Goal: Information Seeking & Learning: Learn about a topic

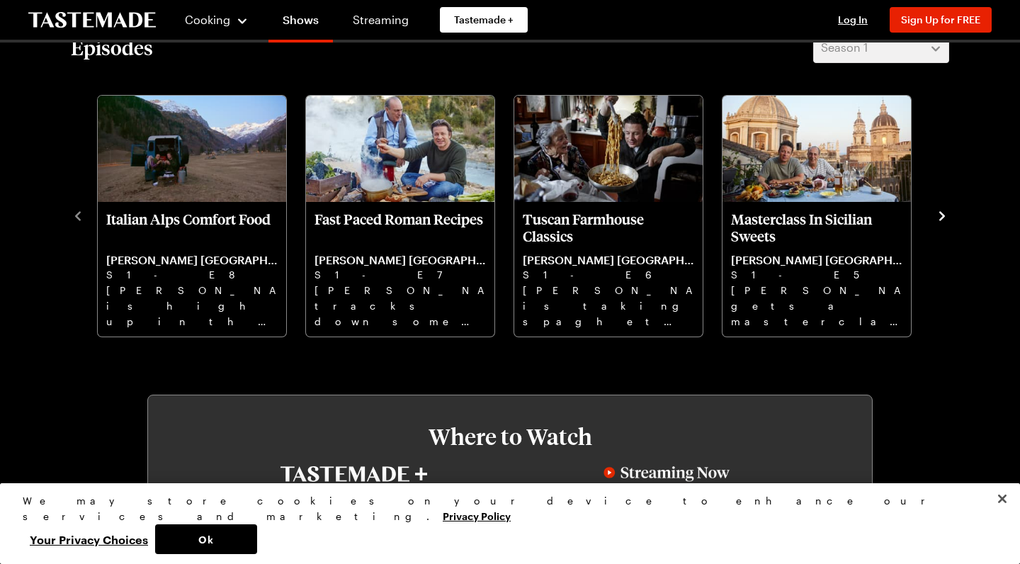
scroll to position [458, 0]
click at [941, 213] on icon "navigate to next item" at bounding box center [942, 214] width 6 height 9
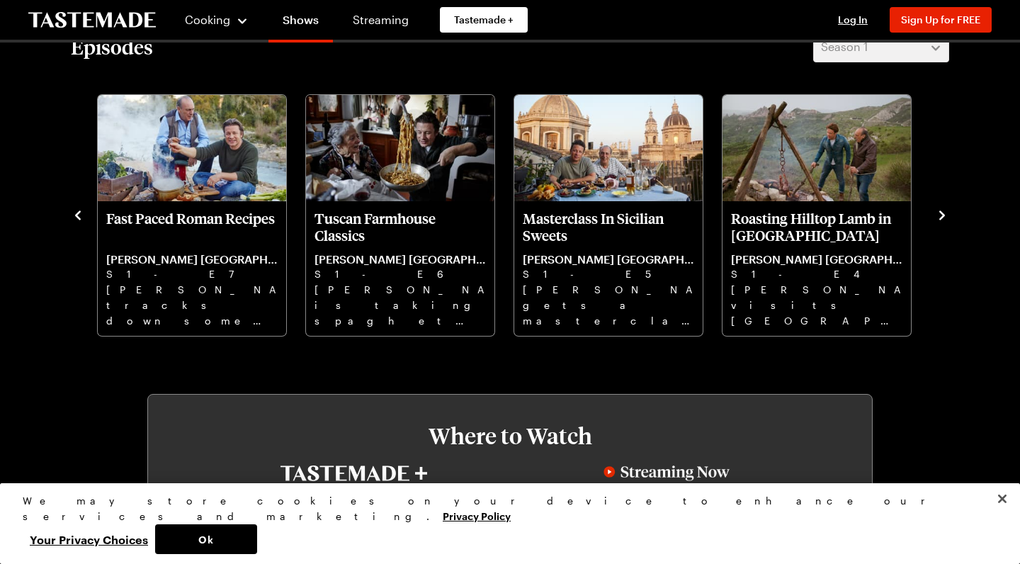
click at [941, 216] on icon "navigate to next item" at bounding box center [942, 215] width 14 height 14
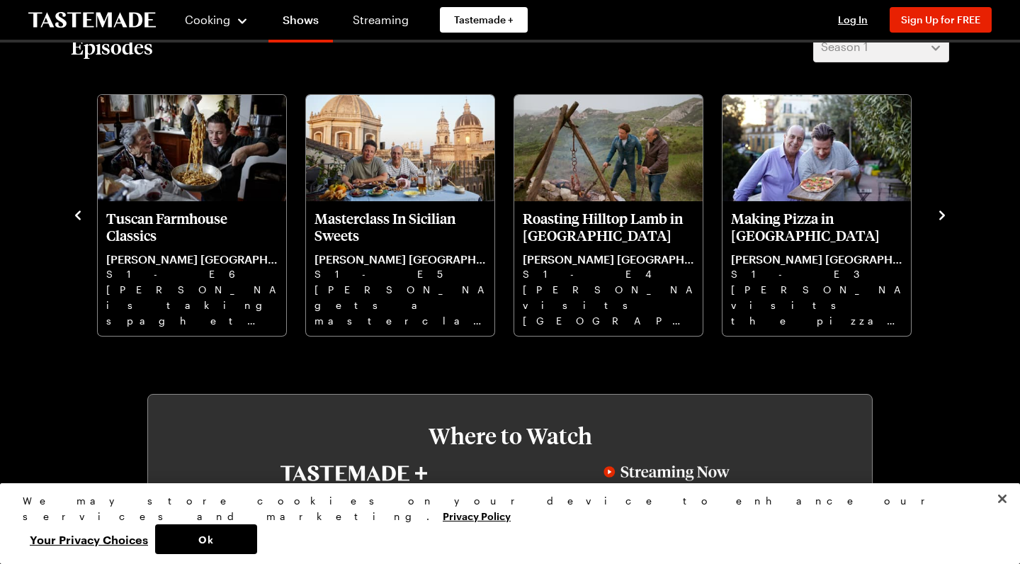
click at [944, 212] on icon "navigate to next item" at bounding box center [942, 215] width 14 height 14
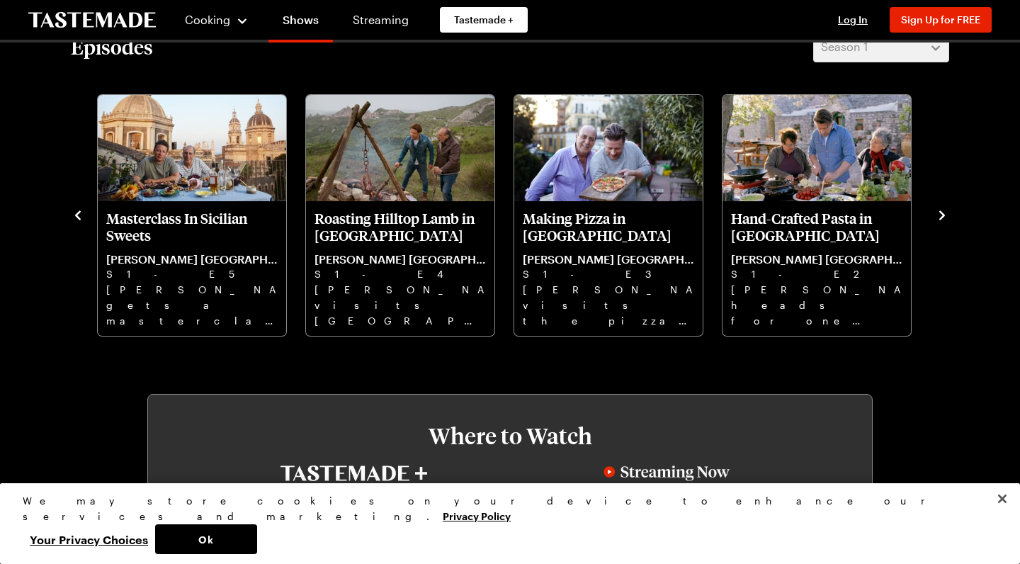
click at [944, 208] on icon "navigate to next item" at bounding box center [942, 215] width 14 height 14
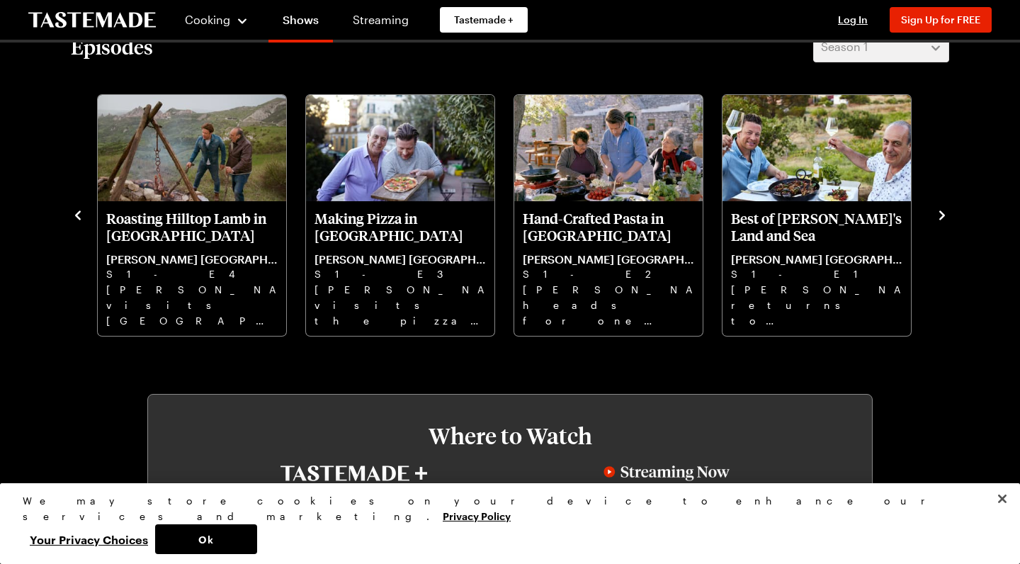
click at [941, 210] on icon "navigate to next item" at bounding box center [942, 215] width 14 height 14
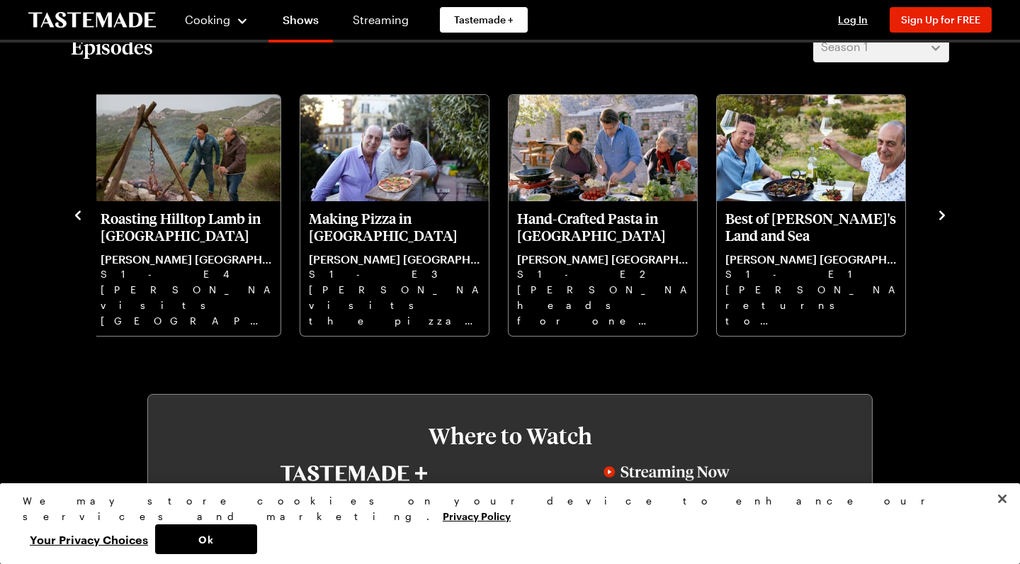
click at [79, 215] on icon "navigate to previous item" at bounding box center [78, 215] width 14 height 14
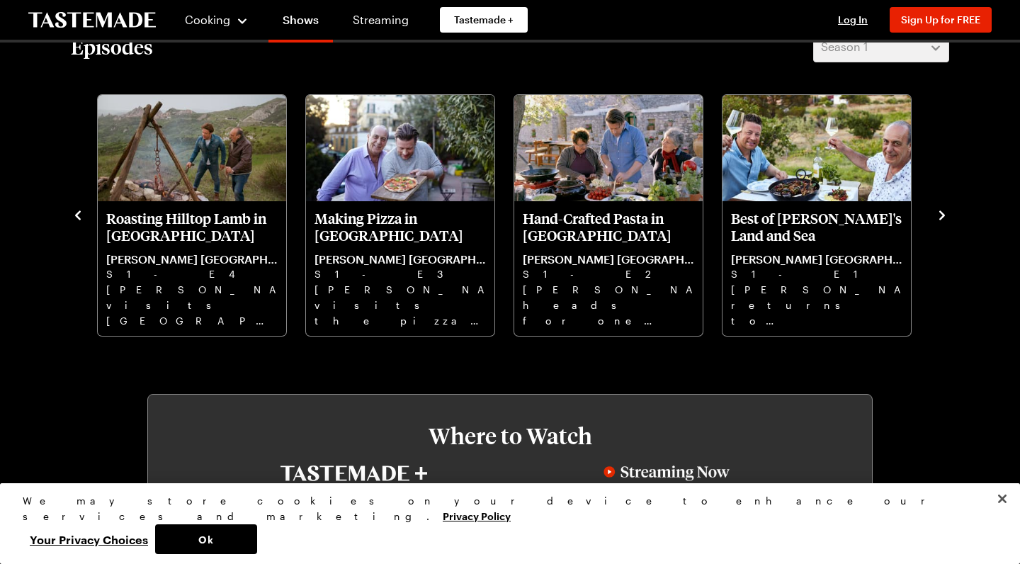
click at [77, 213] on icon "navigate to previous item" at bounding box center [78, 215] width 14 height 14
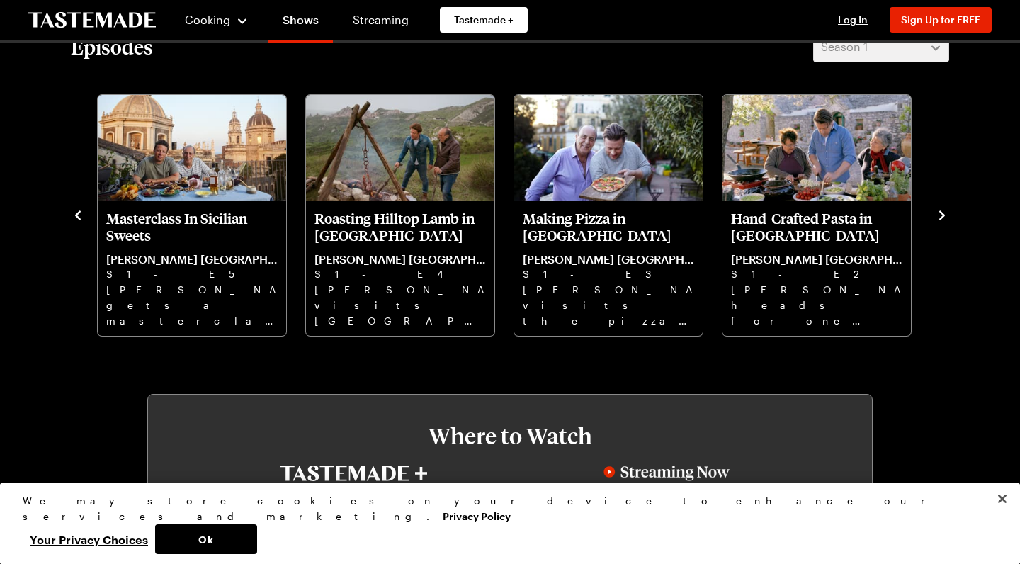
click at [77, 210] on icon "navigate to previous item" at bounding box center [78, 215] width 14 height 14
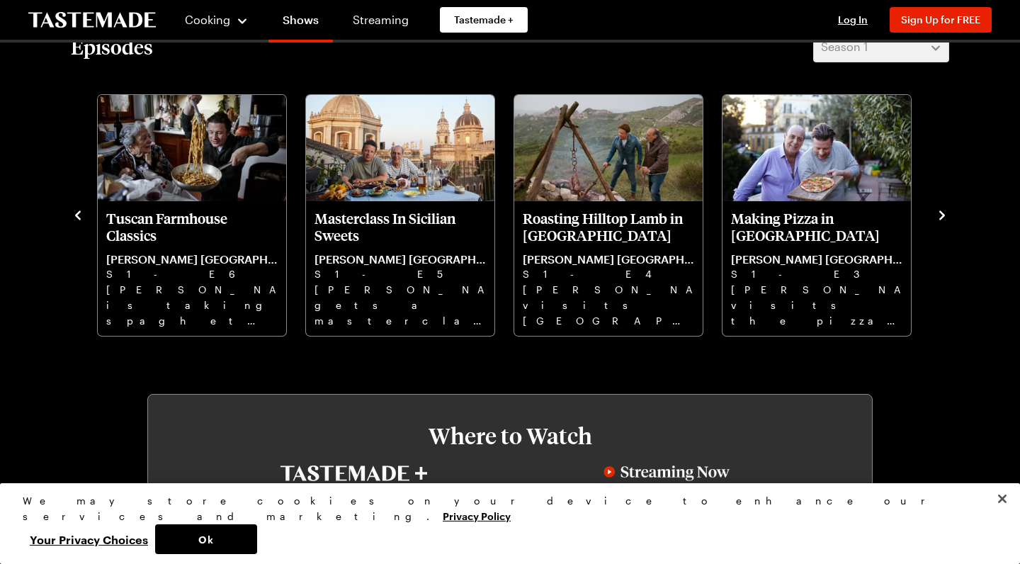
click at [77, 215] on icon "navigate to previous item" at bounding box center [78, 214] width 6 height 9
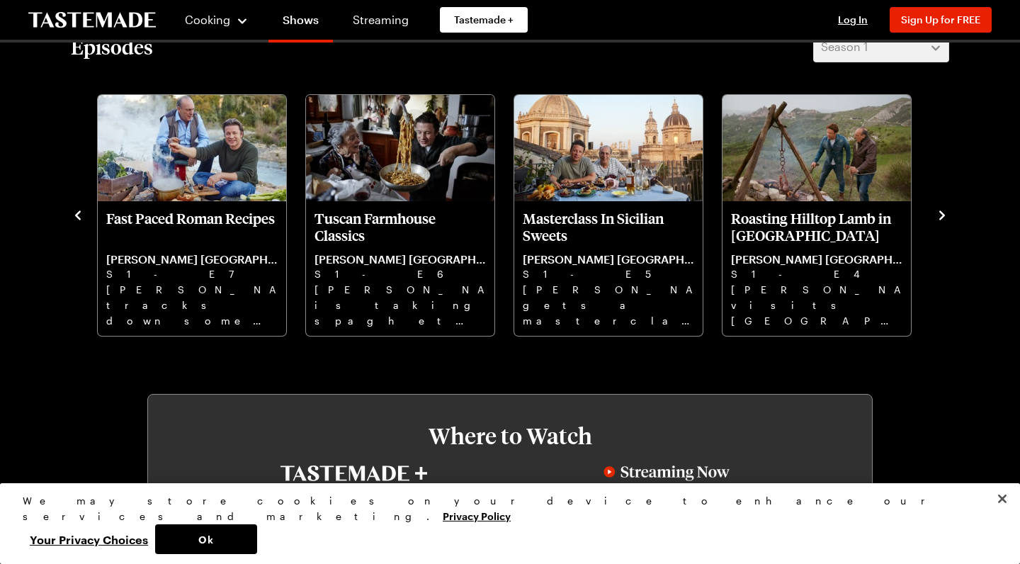
click at [75, 210] on icon "navigate to previous item" at bounding box center [78, 215] width 14 height 14
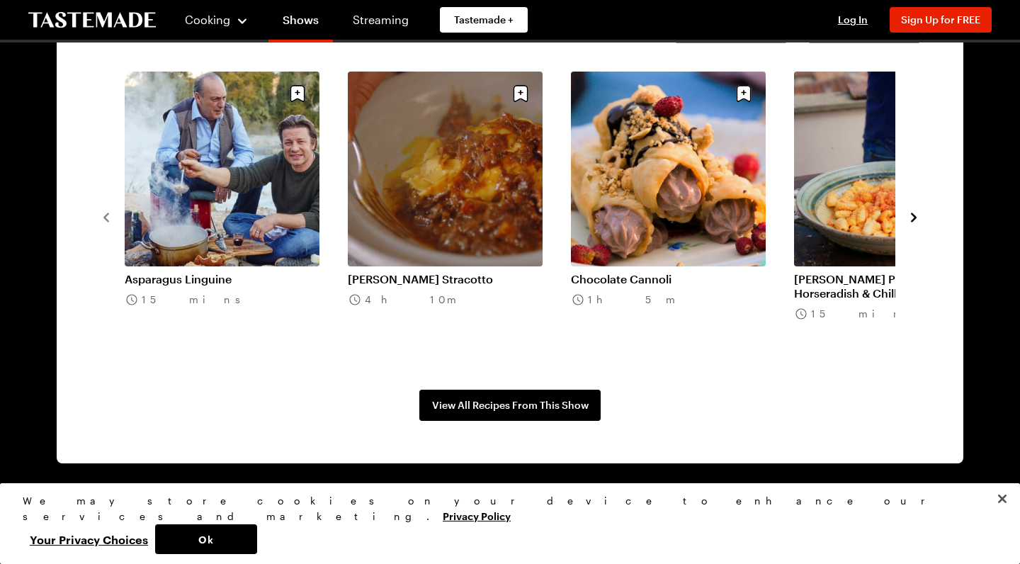
scroll to position [1145, 0]
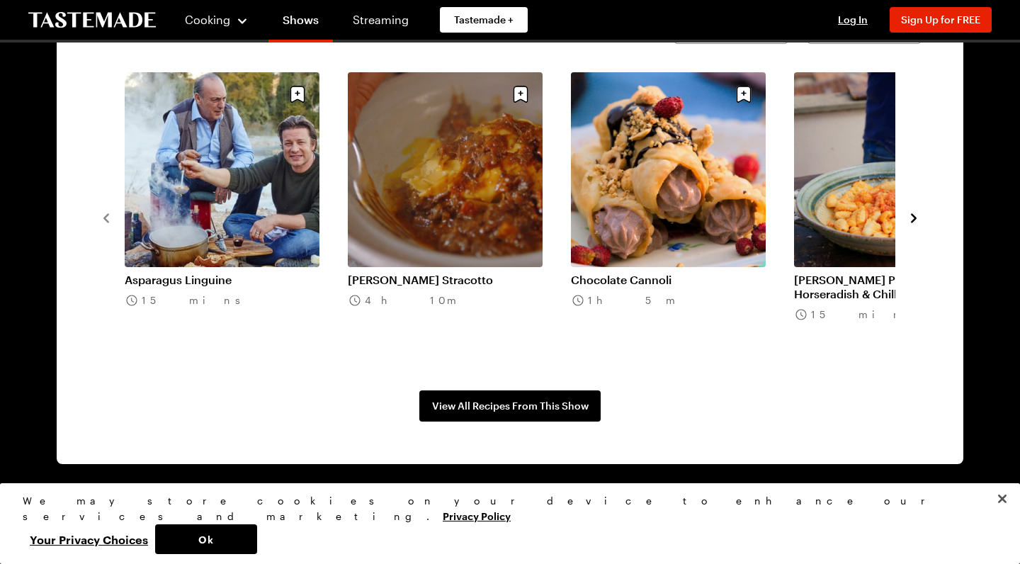
click at [914, 214] on icon "navigate to next item" at bounding box center [914, 218] width 14 height 14
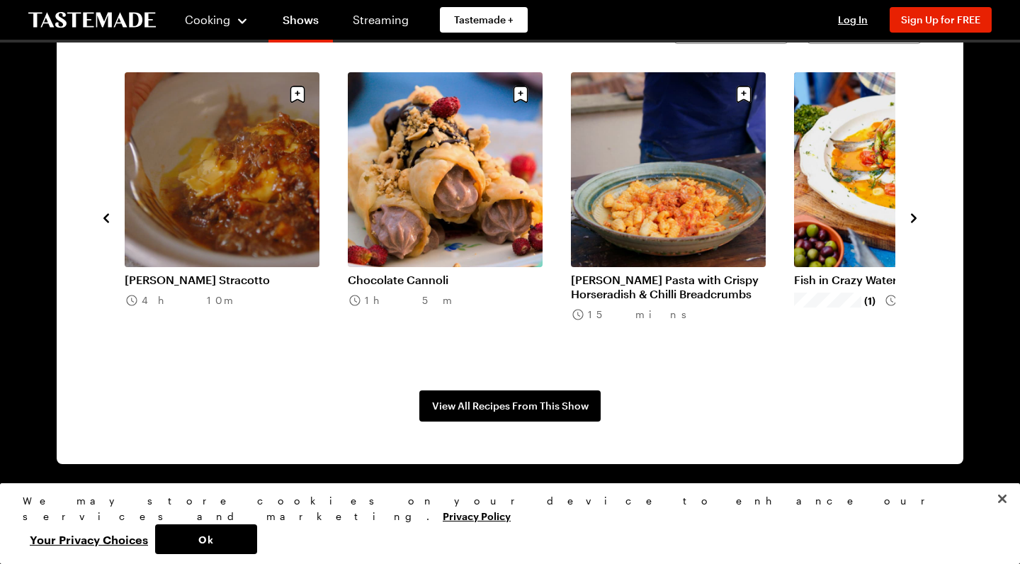
click at [911, 215] on icon "navigate to next item" at bounding box center [914, 218] width 14 height 14
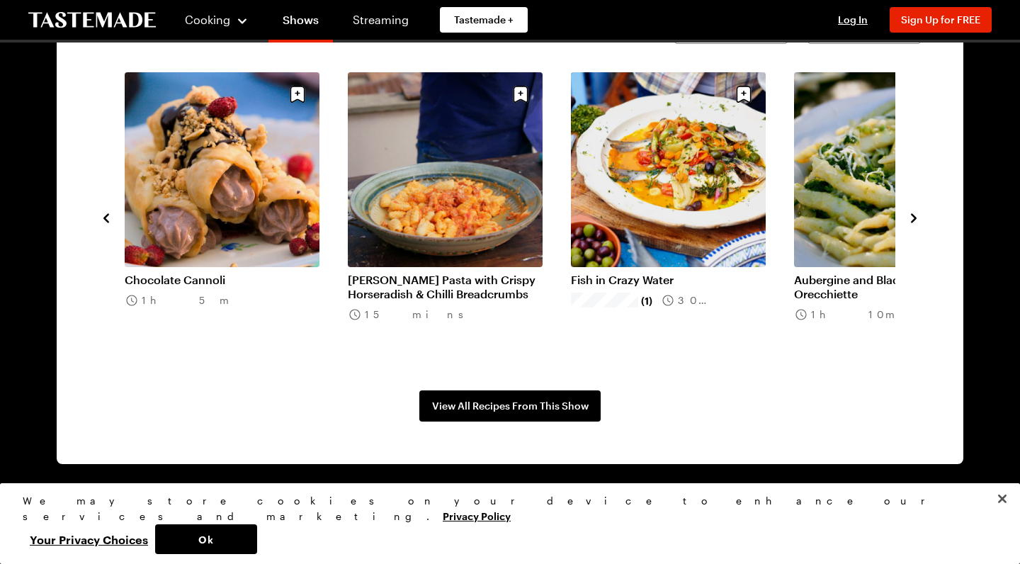
click at [914, 215] on icon "navigate to next item" at bounding box center [914, 218] width 14 height 14
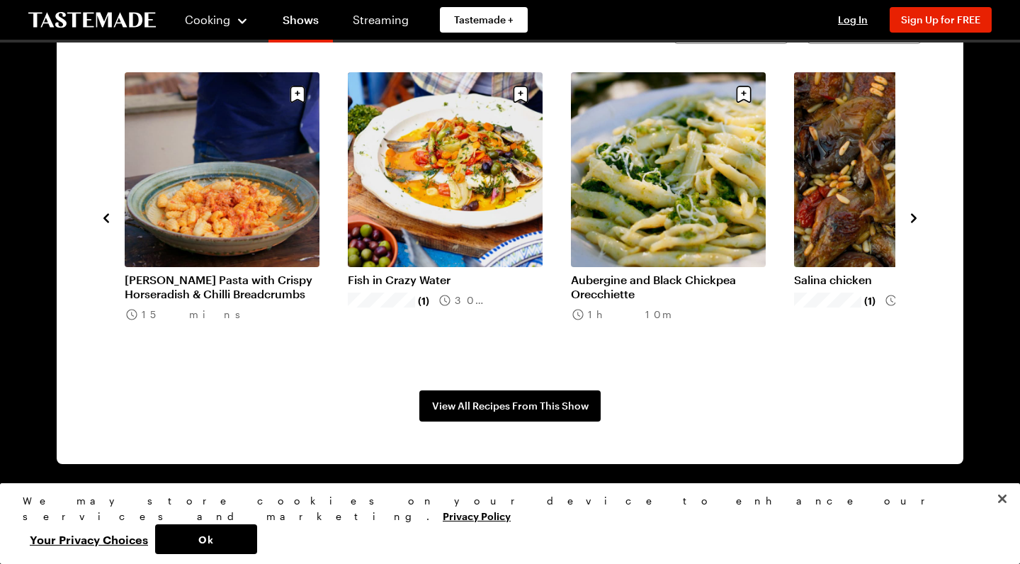
click at [914, 215] on icon "navigate to next item" at bounding box center [914, 218] width 14 height 14
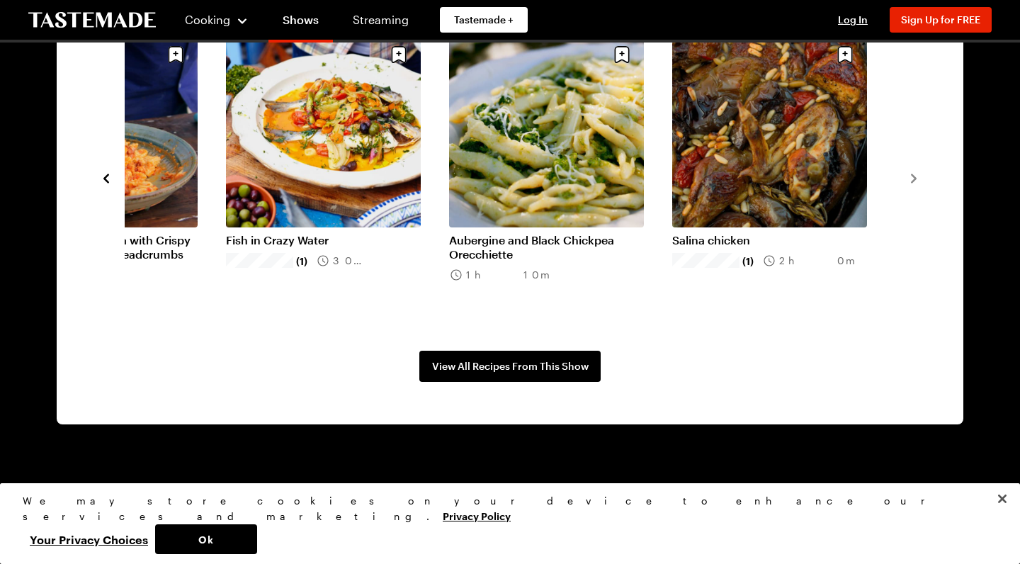
scroll to position [1184, 0]
click at [517, 363] on span "View All Recipes From This Show" at bounding box center [510, 366] width 157 height 14
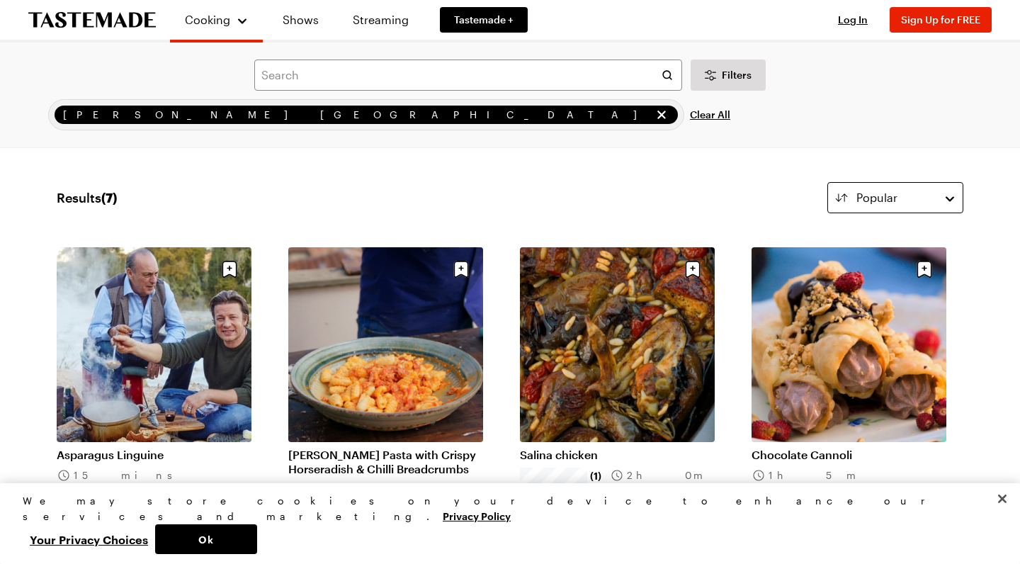
click at [951, 189] on button "Popular" at bounding box center [895, 197] width 136 height 31
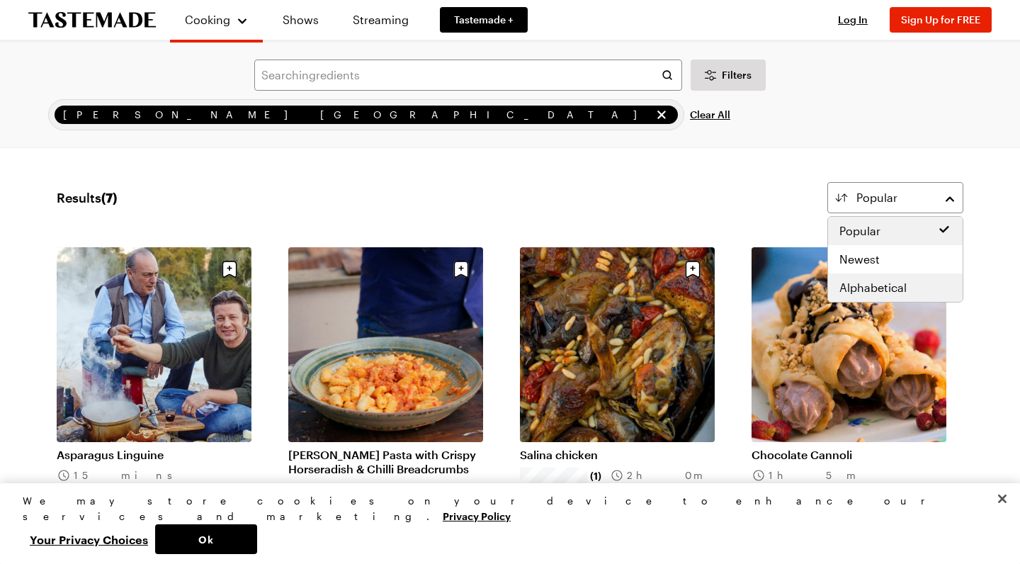
click at [888, 288] on span "Alphabetical" at bounding box center [872, 287] width 67 height 17
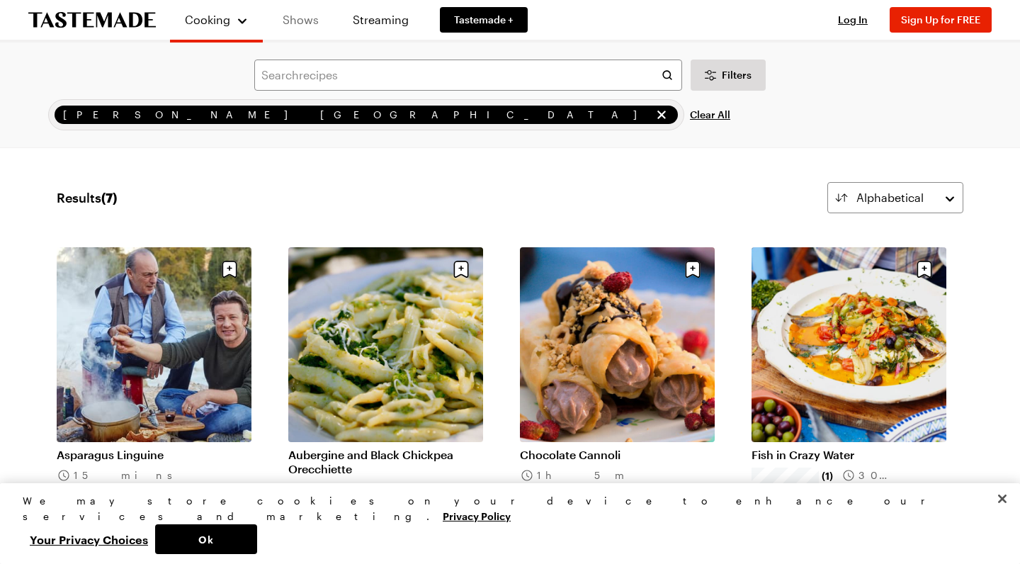
click at [302, 18] on link "Shows" at bounding box center [300, 20] width 64 height 40
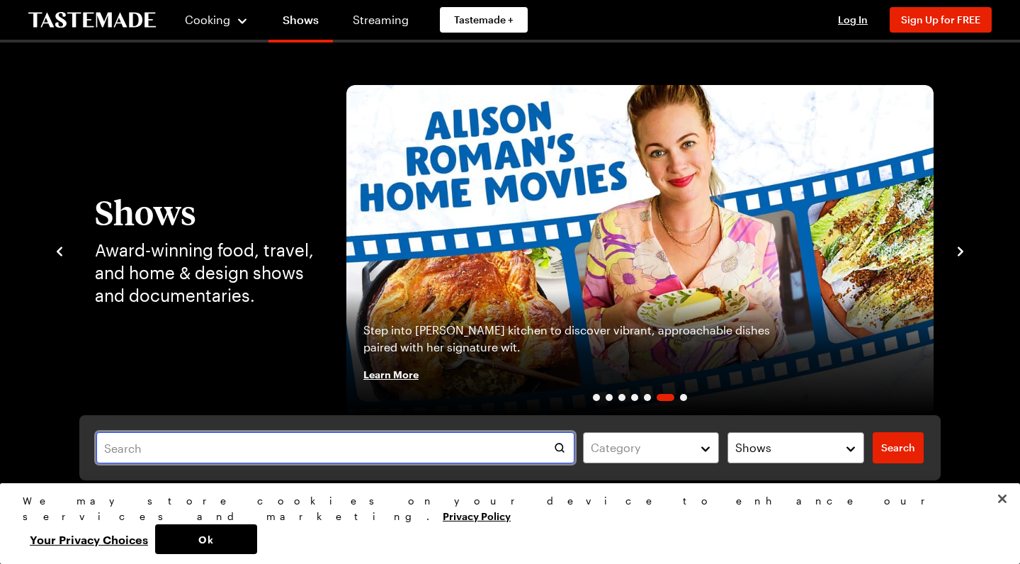
click at [191, 443] on input "text" at bounding box center [335, 447] width 478 height 31
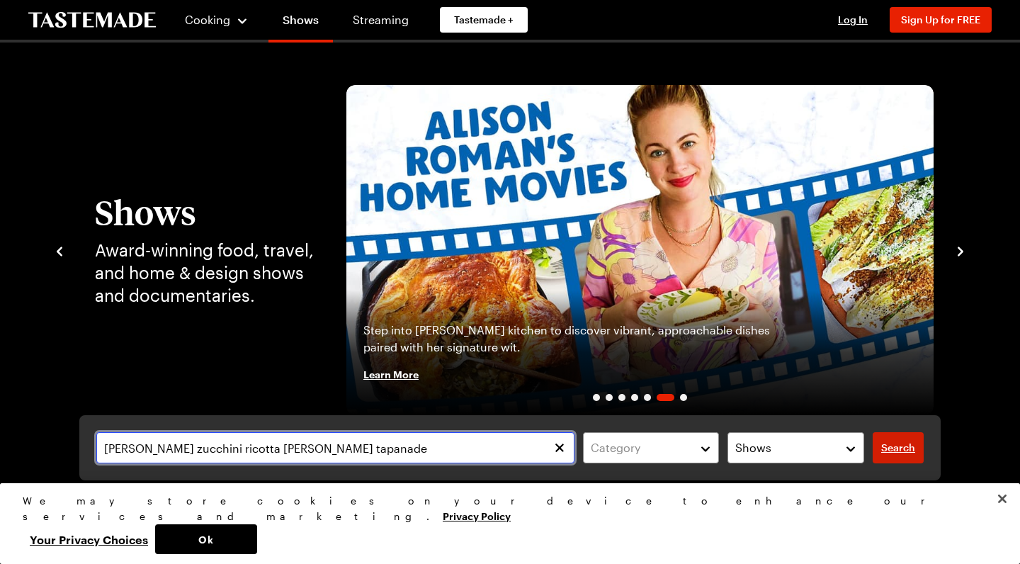
type input "Jamie cooks zucchini ricotta olive tapanade"
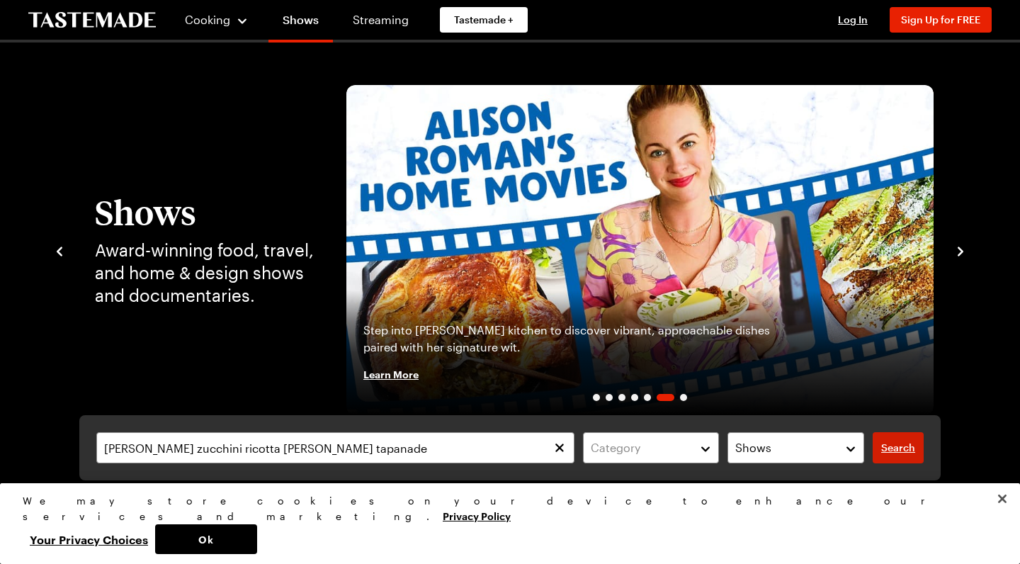
click at [896, 446] on span "Search" at bounding box center [898, 448] width 34 height 14
